Goal: Transaction & Acquisition: Purchase product/service

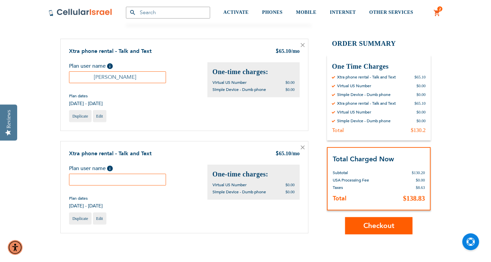
scroll to position [60, 0]
click at [303, 146] on icon at bounding box center [303, 147] width 4 height 4
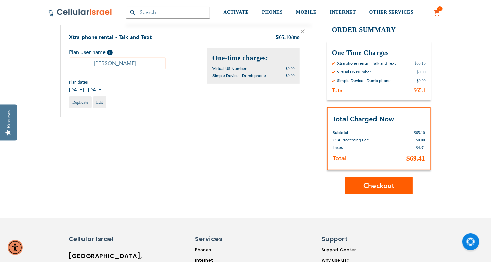
scroll to position [74, 0]
click at [371, 186] on span "Checkout" at bounding box center [379, 186] width 31 height 10
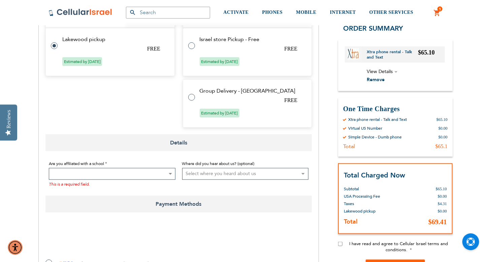
scroll to position [269, 0]
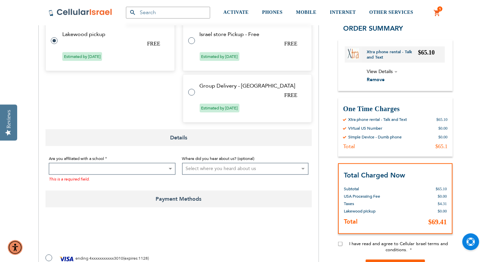
click at [169, 168] on b at bounding box center [170, 169] width 3 height 2
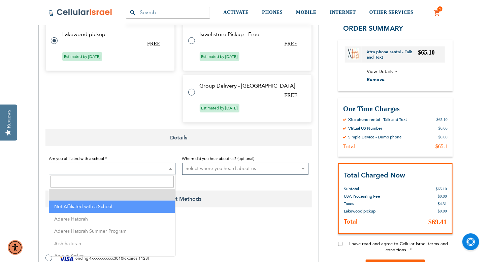
select select "199"
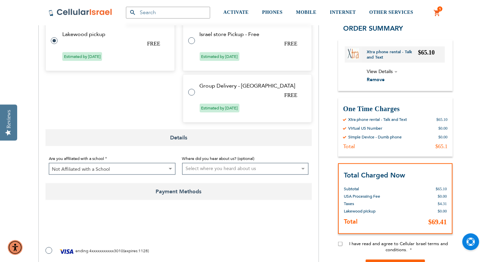
checkbox input "true"
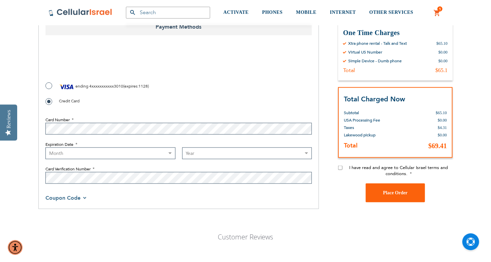
scroll to position [433, 0]
select select "10"
select select "2029"
click at [76, 199] on span "Coupon Code" at bounding box center [62, 198] width 35 height 7
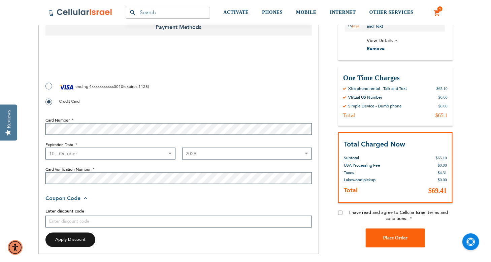
click at [85, 198] on span "Coupon Code" at bounding box center [66, 198] width 43 height 7
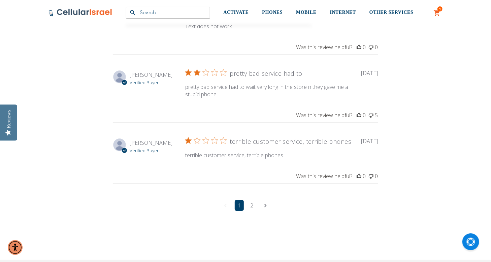
scroll to position [951, 0]
click at [251, 200] on link "2" at bounding box center [251, 204] width 9 height 11
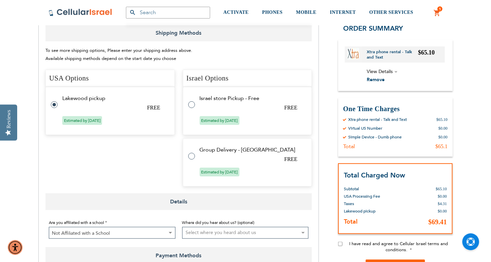
scroll to position [206, 0]
checkbox input "false"
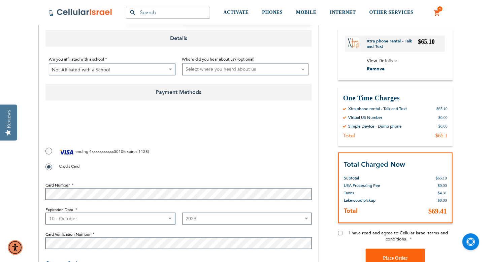
click at [340, 242] on div "I have read and agree to Cellular Israel terms and conditions." at bounding box center [395, 239] width 115 height 19
